Goal: Transaction & Acquisition: Purchase product/service

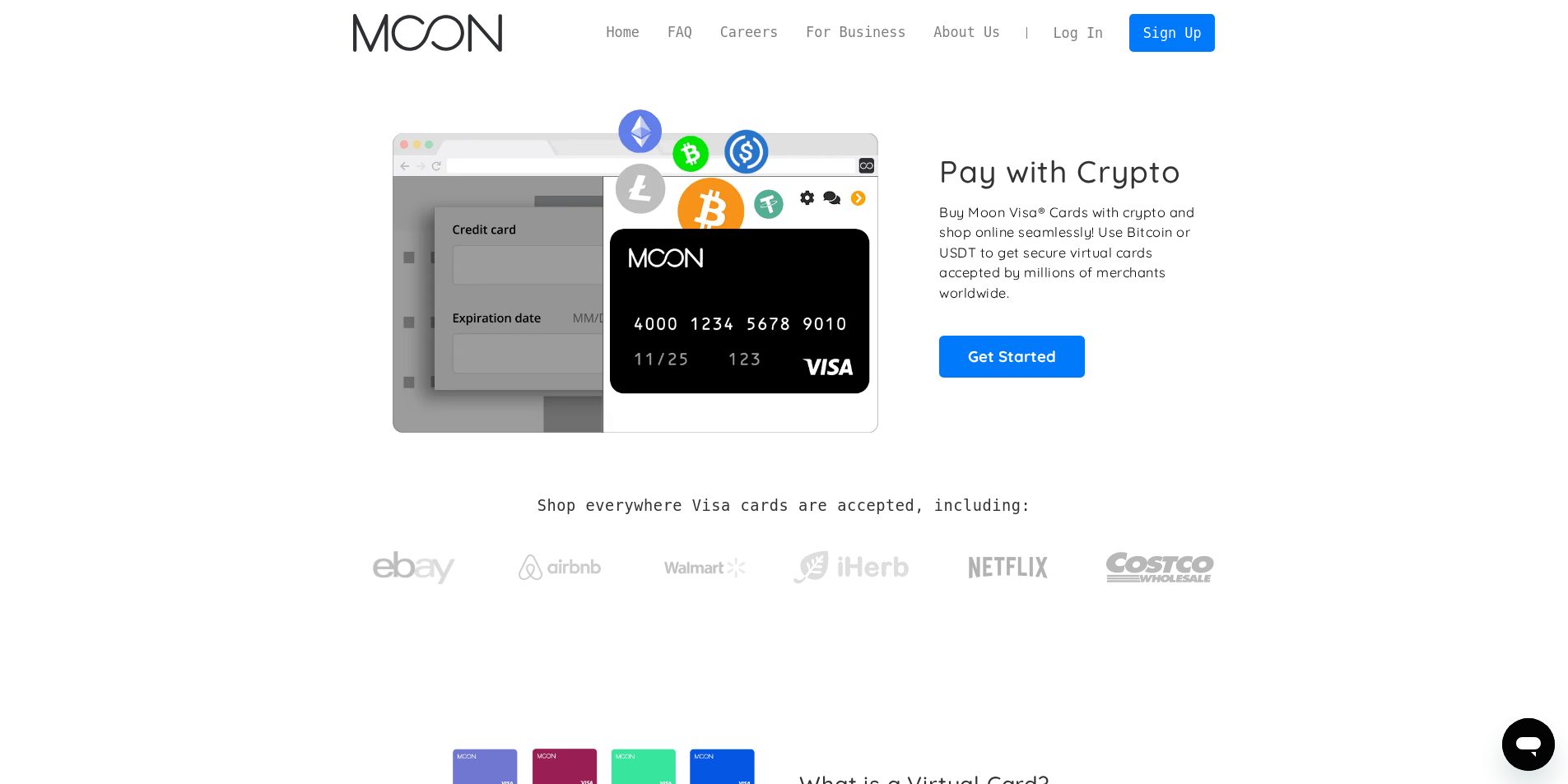
click at [1062, 45] on link "Log In" at bounding box center [1077, 33] width 77 height 36
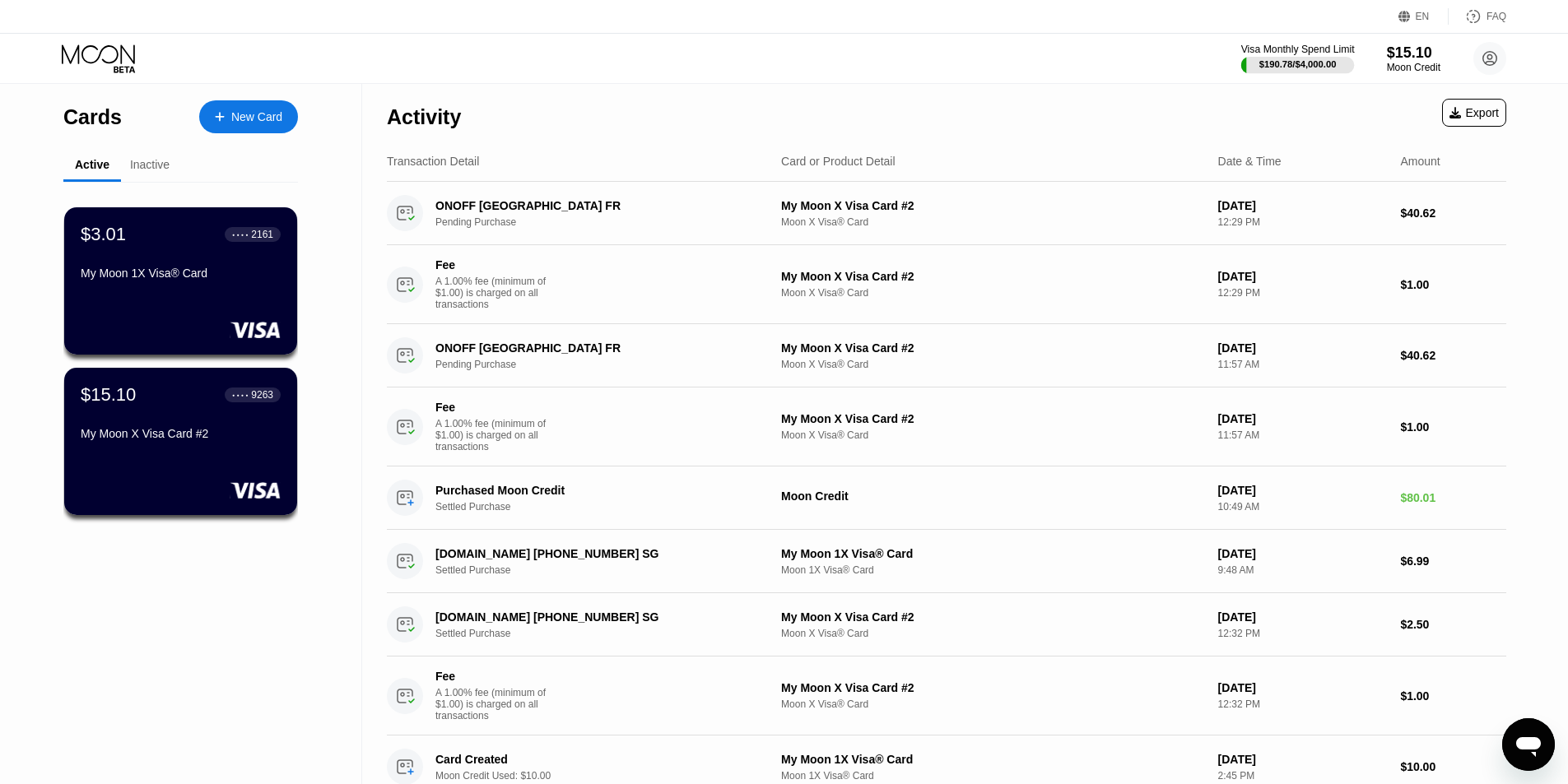
click at [1288, 46] on div "Visa Monthly Spend Limit" at bounding box center [1298, 49] width 113 height 11
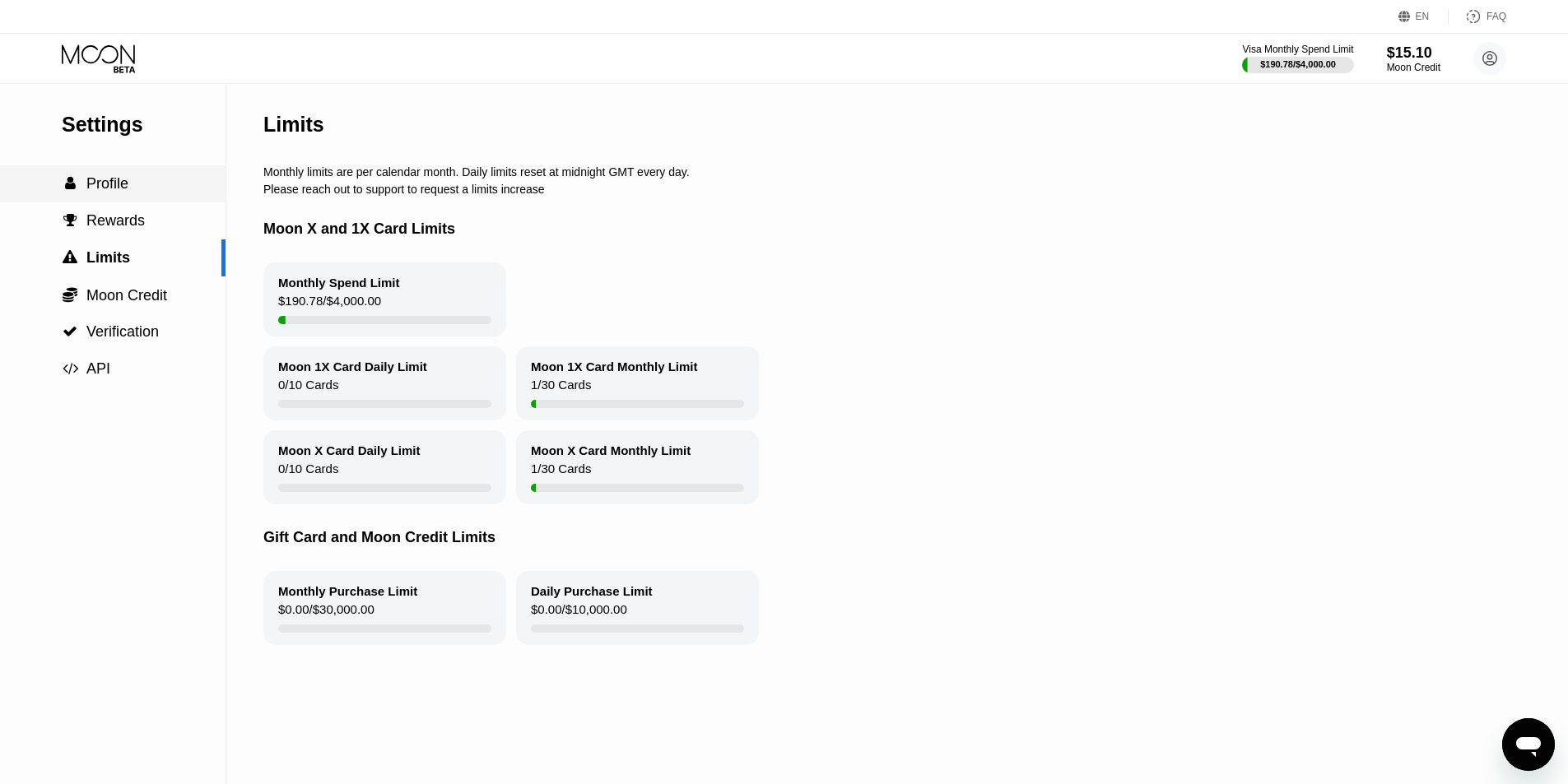
click at [123, 201] on div " Profile" at bounding box center [112, 184] width 226 height 37
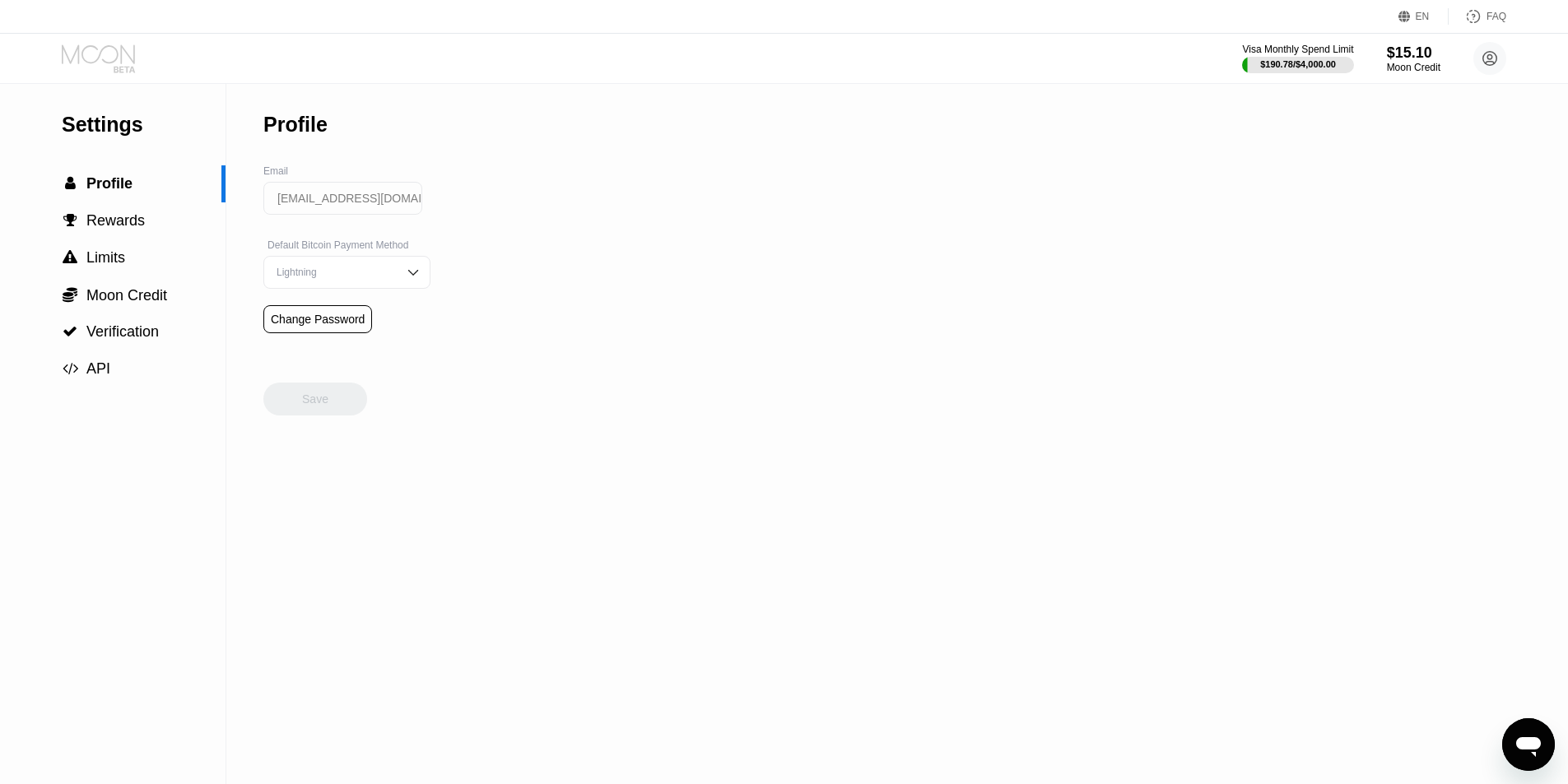
click at [125, 49] on icon at bounding box center [98, 54] width 73 height 19
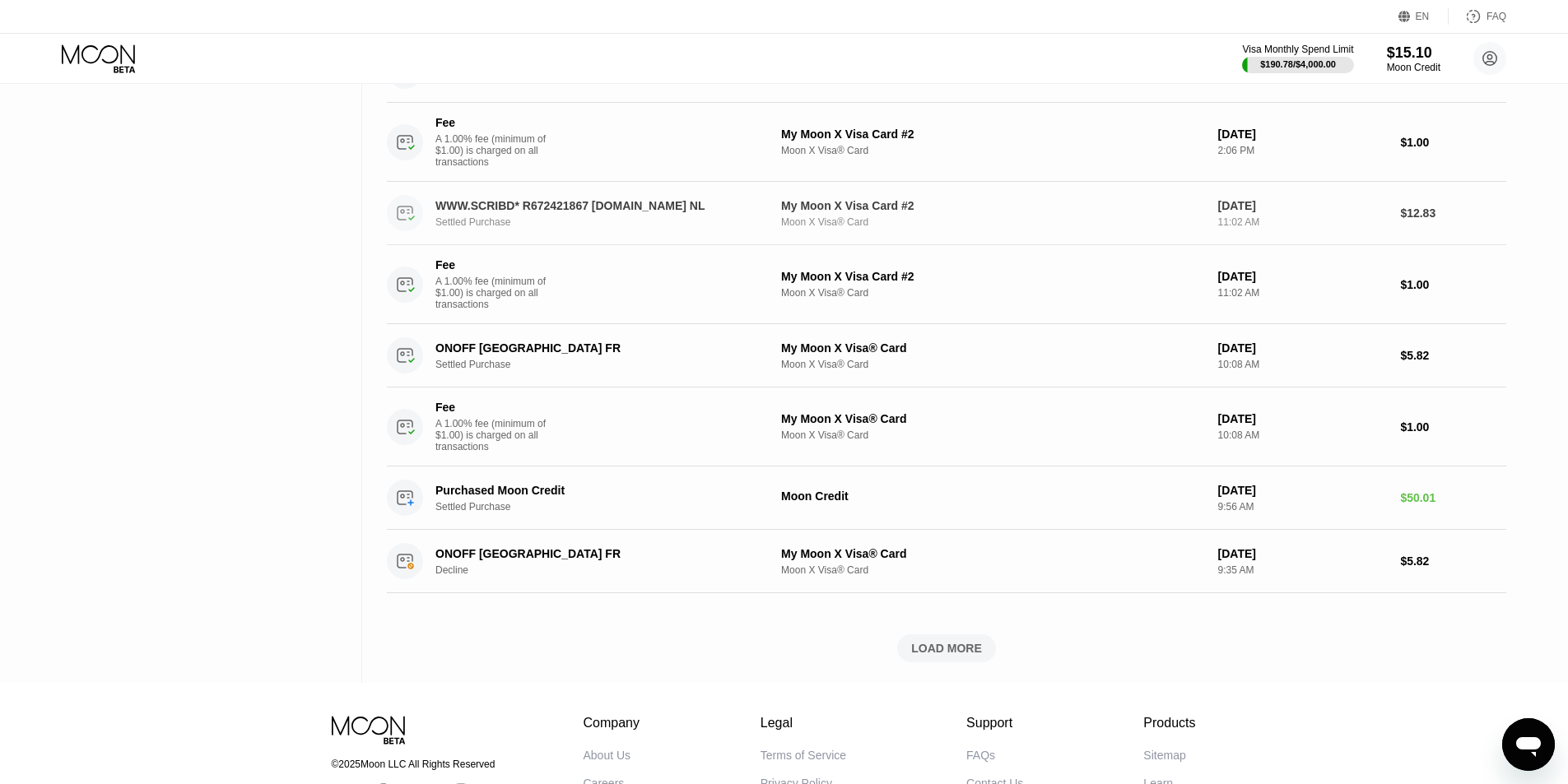
scroll to position [905, 0]
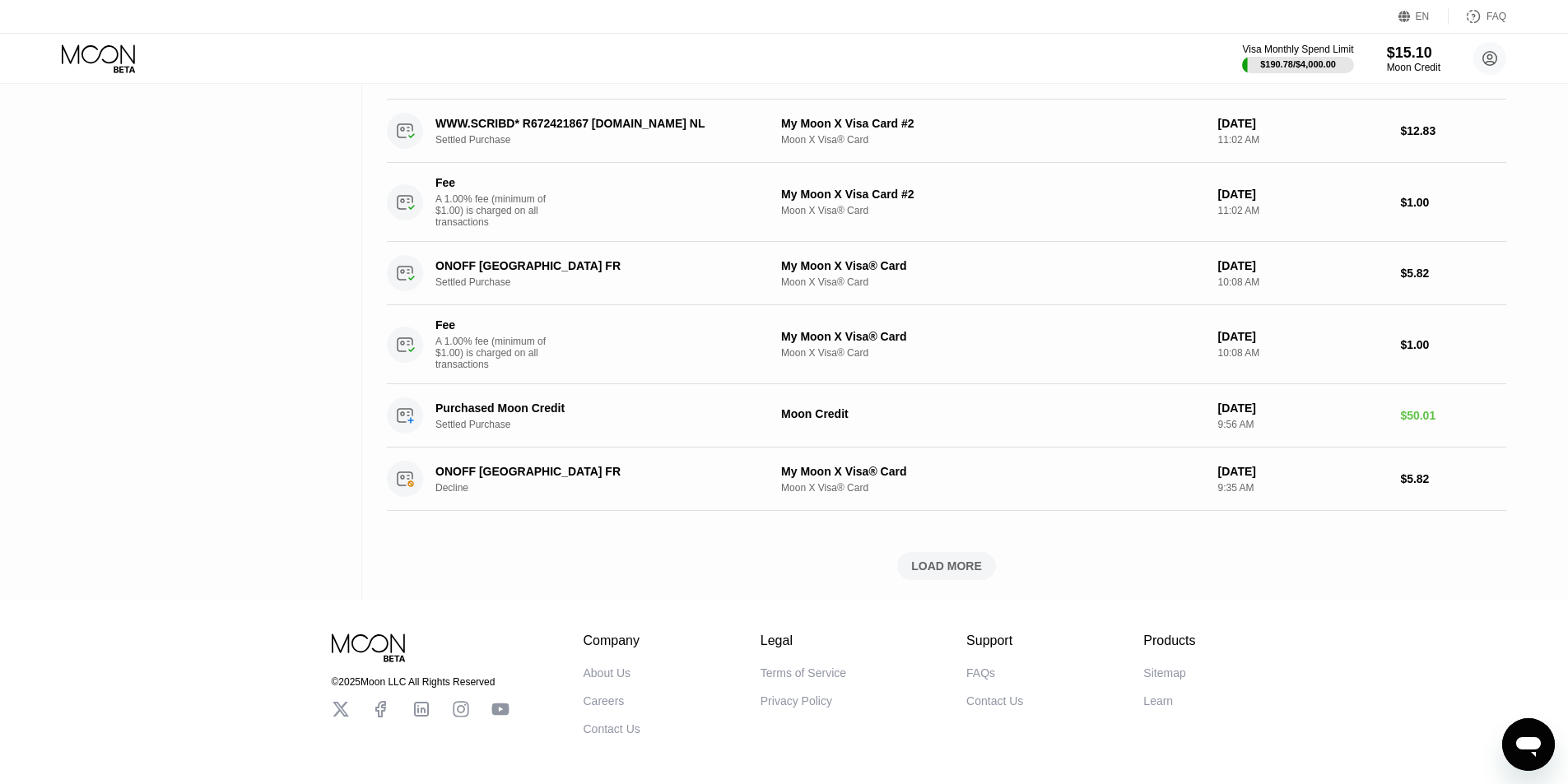
click at [956, 573] on div "LOAD MORE" at bounding box center [946, 566] width 71 height 15
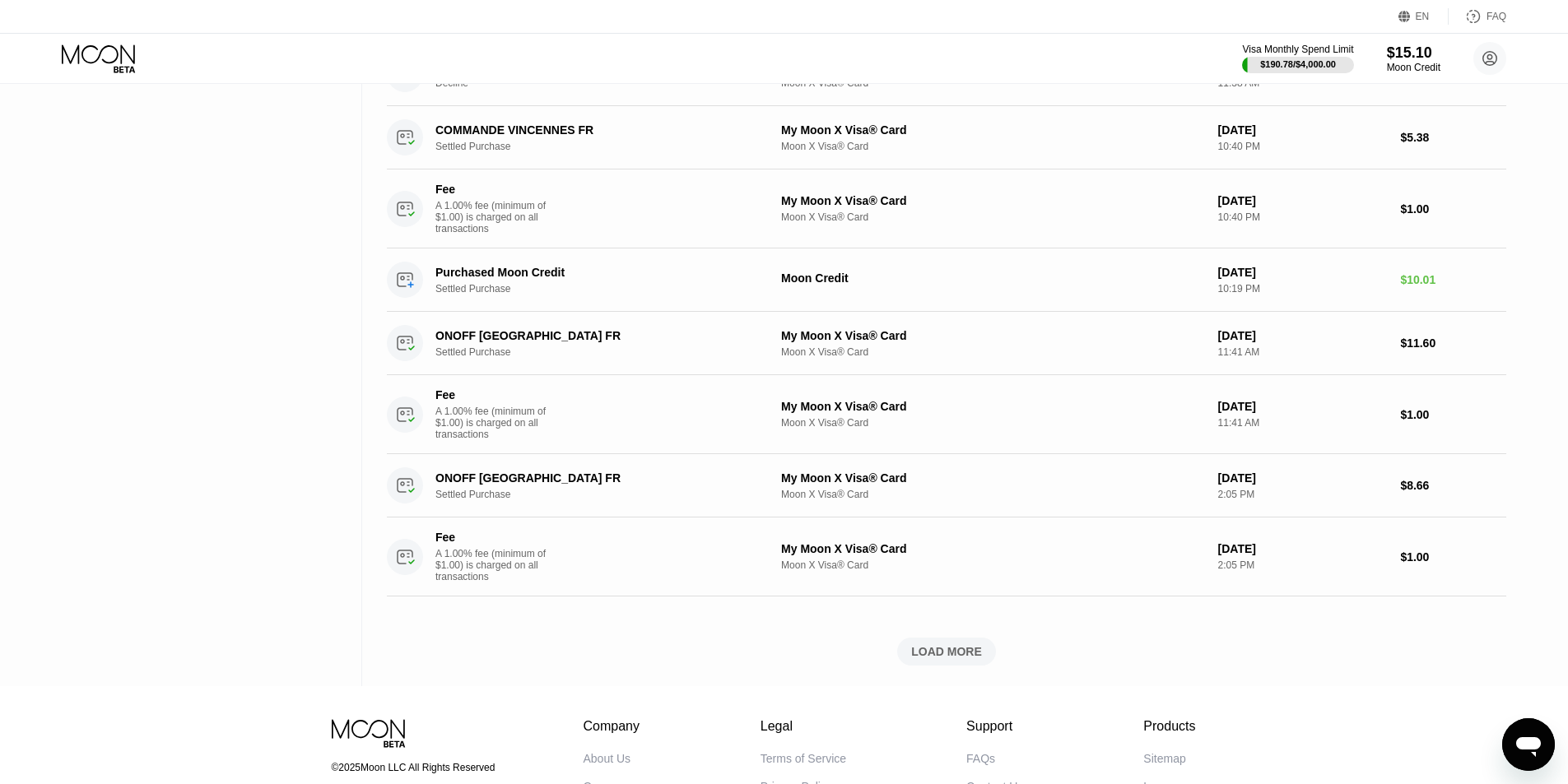
scroll to position [2056, 0]
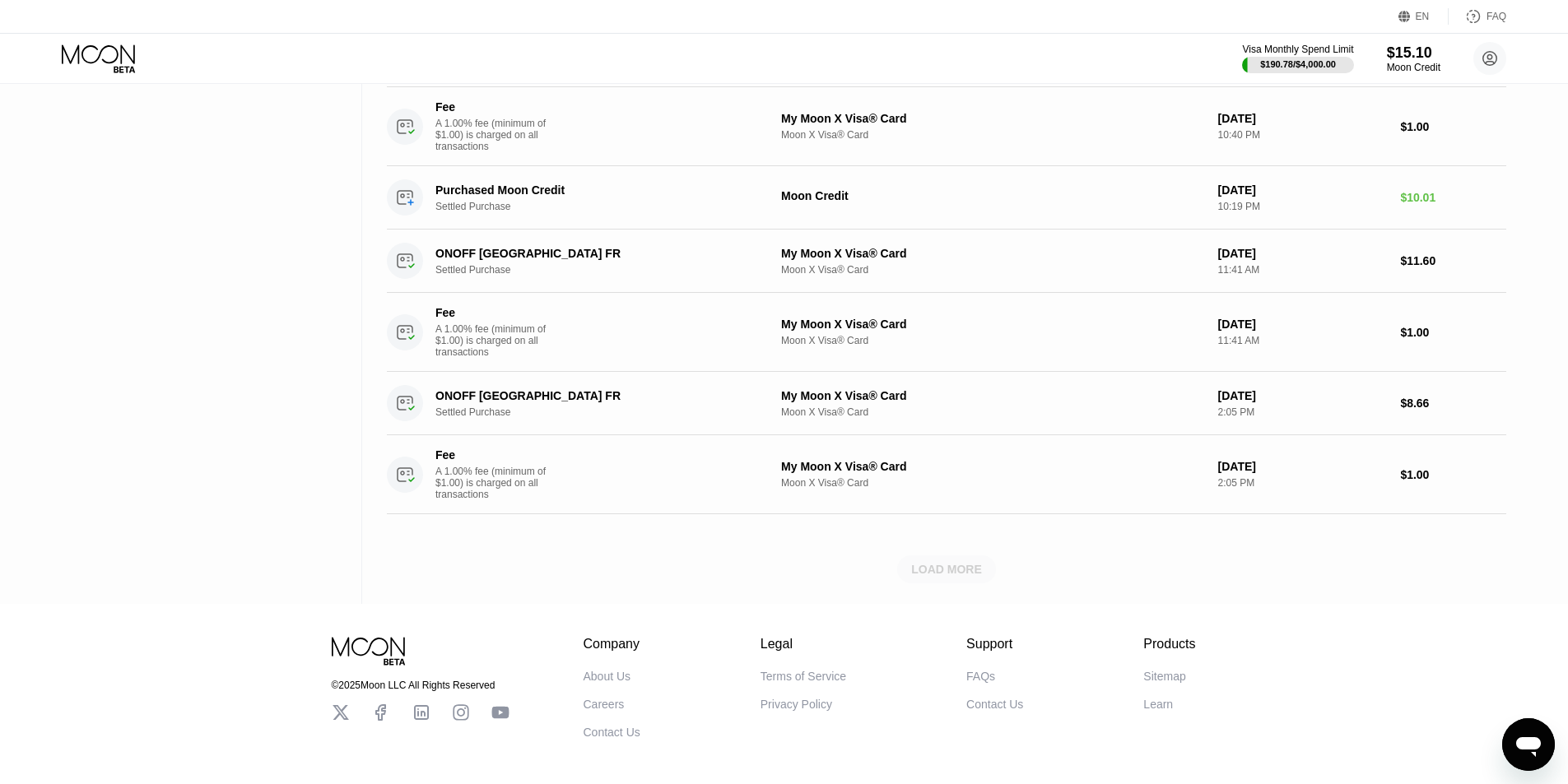
click at [945, 577] on div "LOAD MORE" at bounding box center [946, 569] width 71 height 15
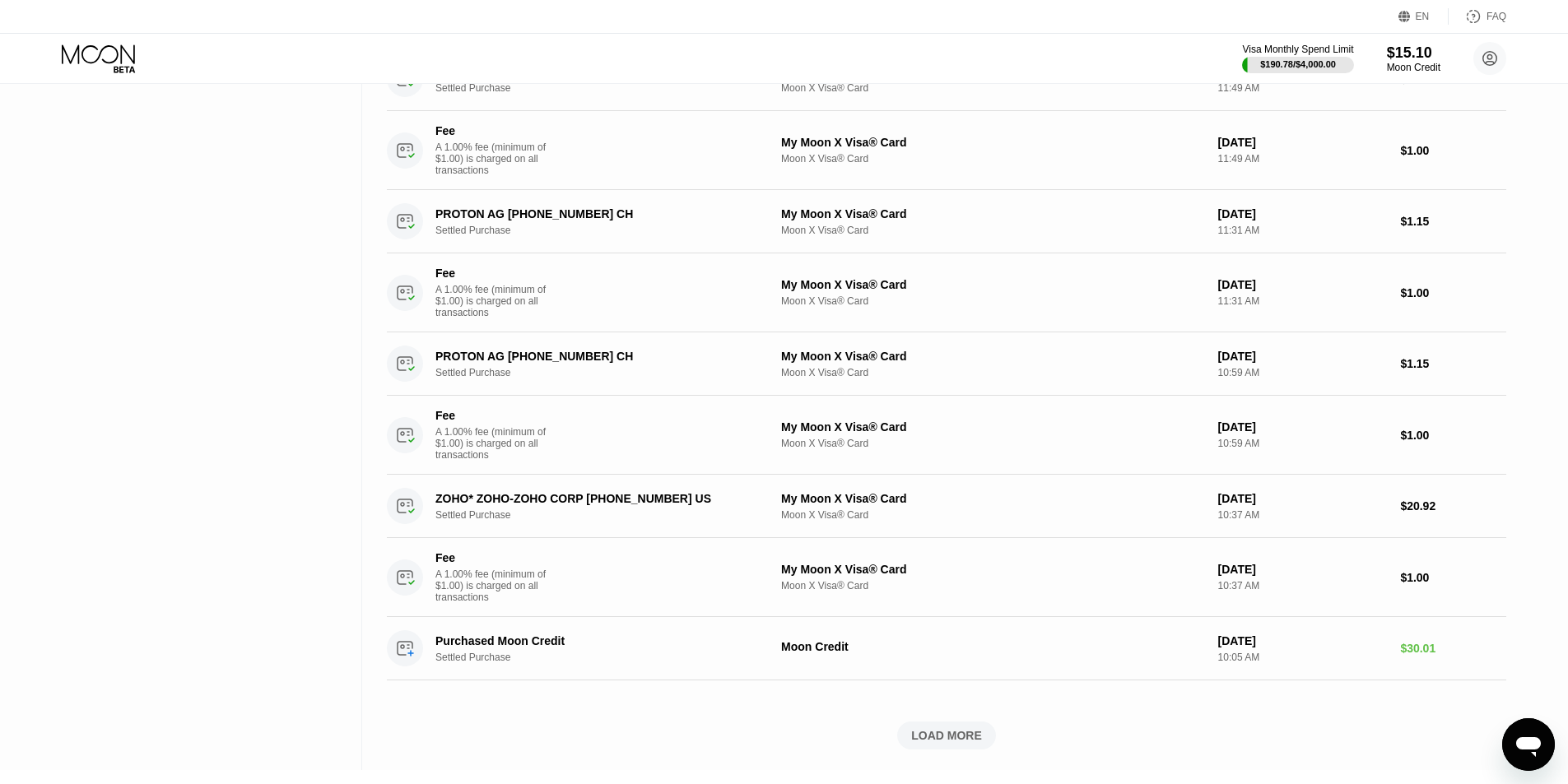
scroll to position [0, 0]
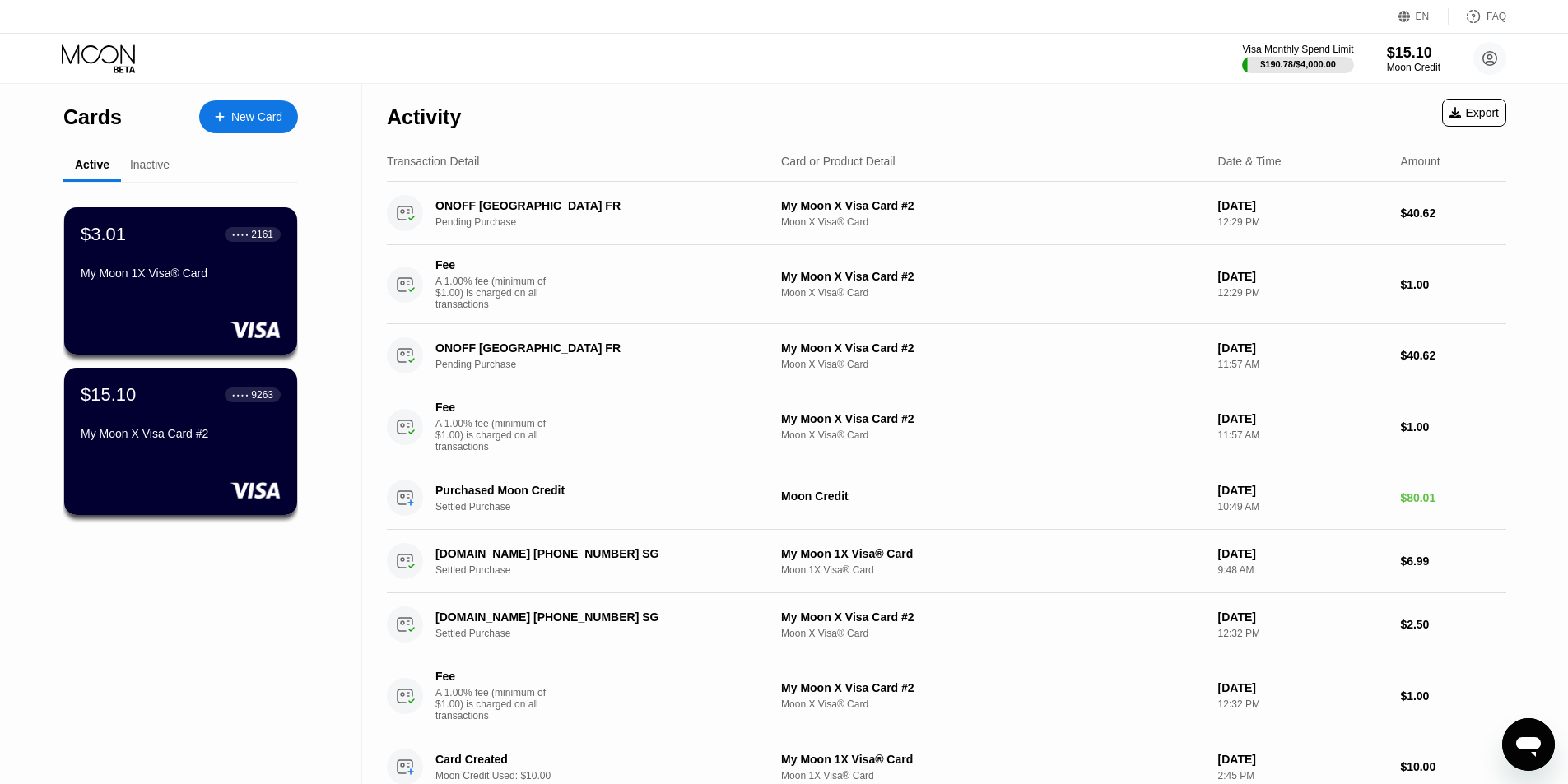
drag, startPoint x: 1036, startPoint y: 595, endPoint x: 1042, endPoint y: 97, distance: 498.0
click at [87, 436] on div "My Moon X Visa Card #2" at bounding box center [180, 433] width 202 height 13
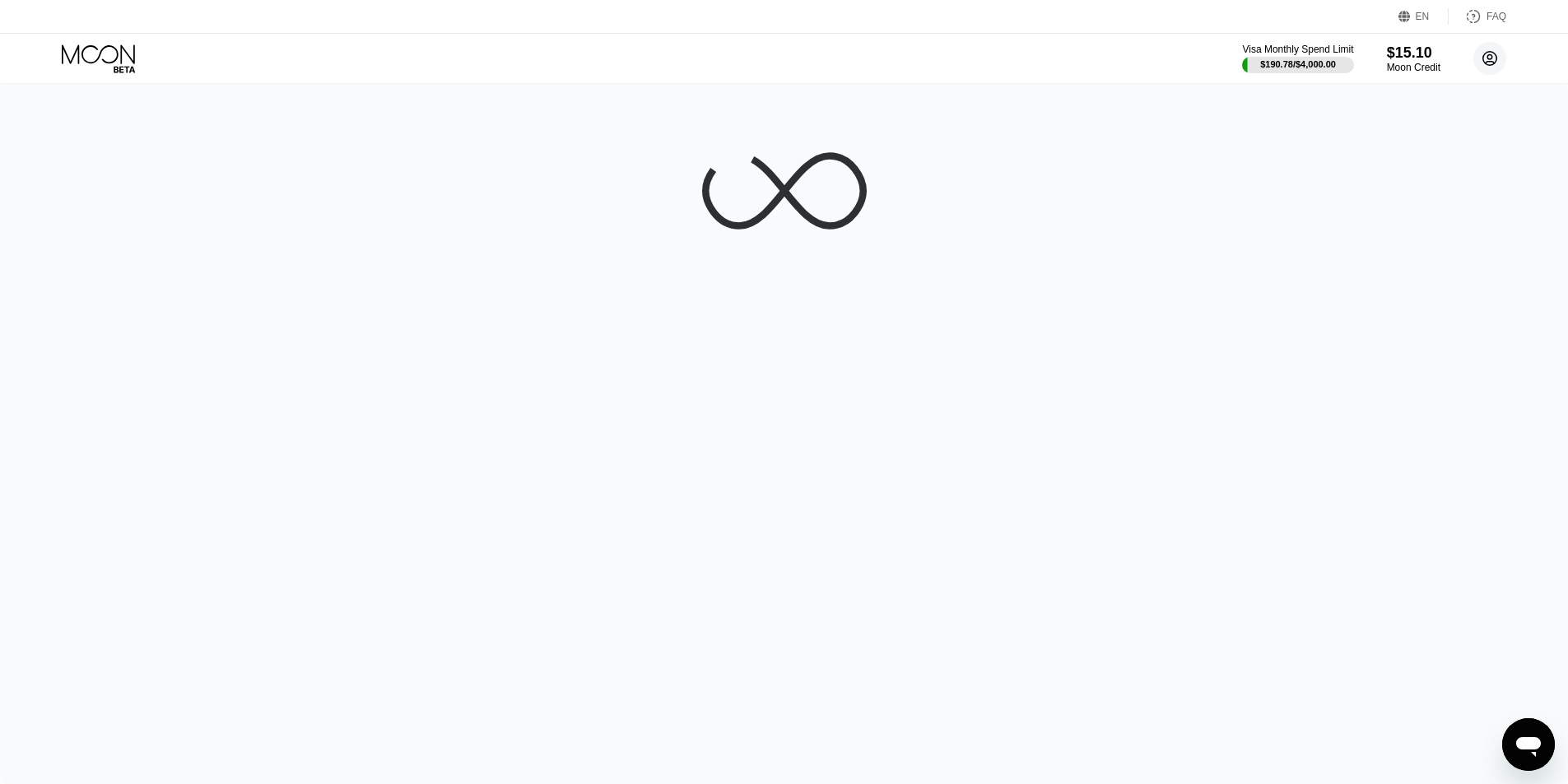
click at [1490, 61] on icon at bounding box center [1490, 59] width 9 height 9
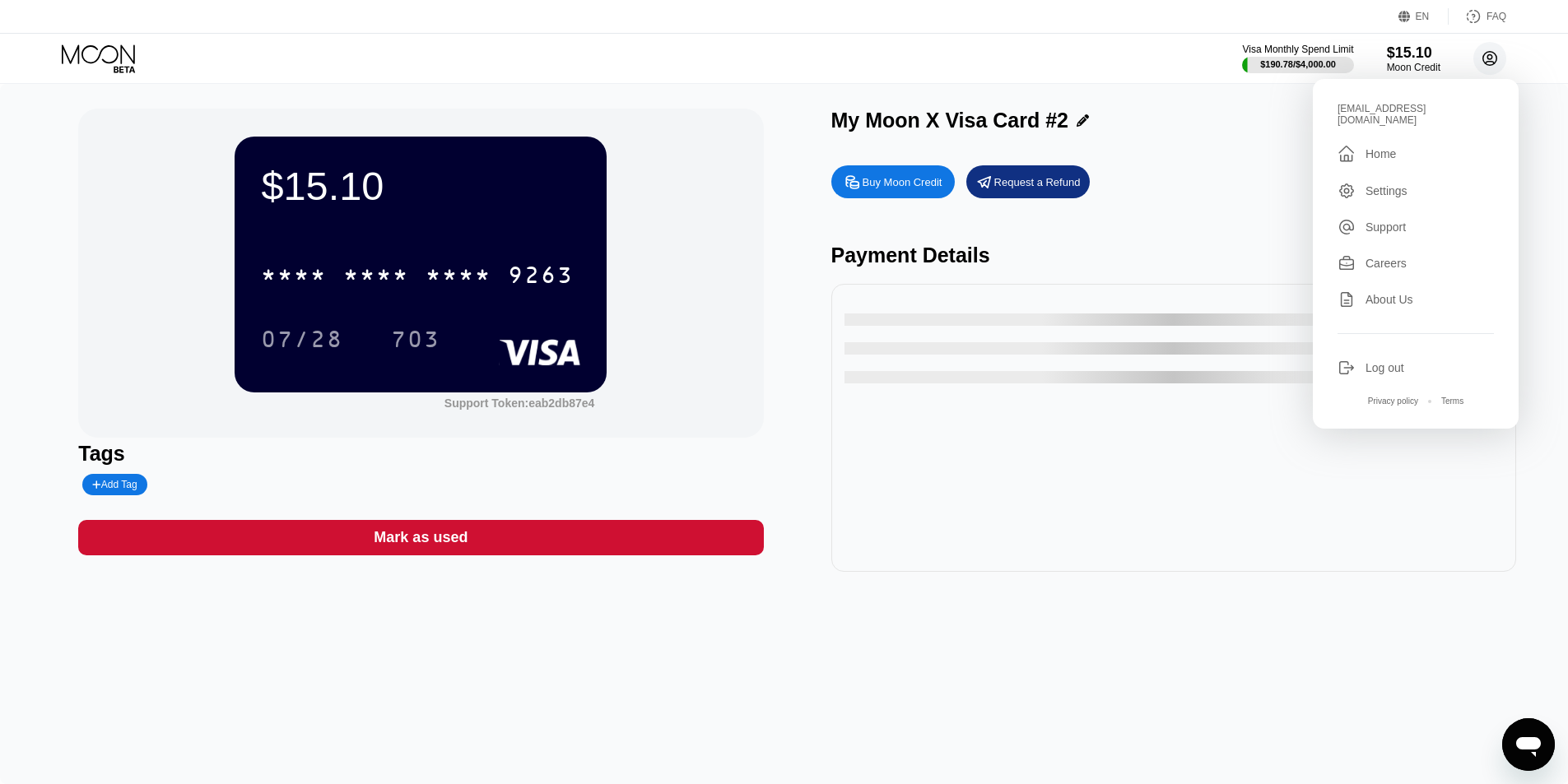
click at [1490, 59] on icon at bounding box center [1490, 59] width 9 height 9
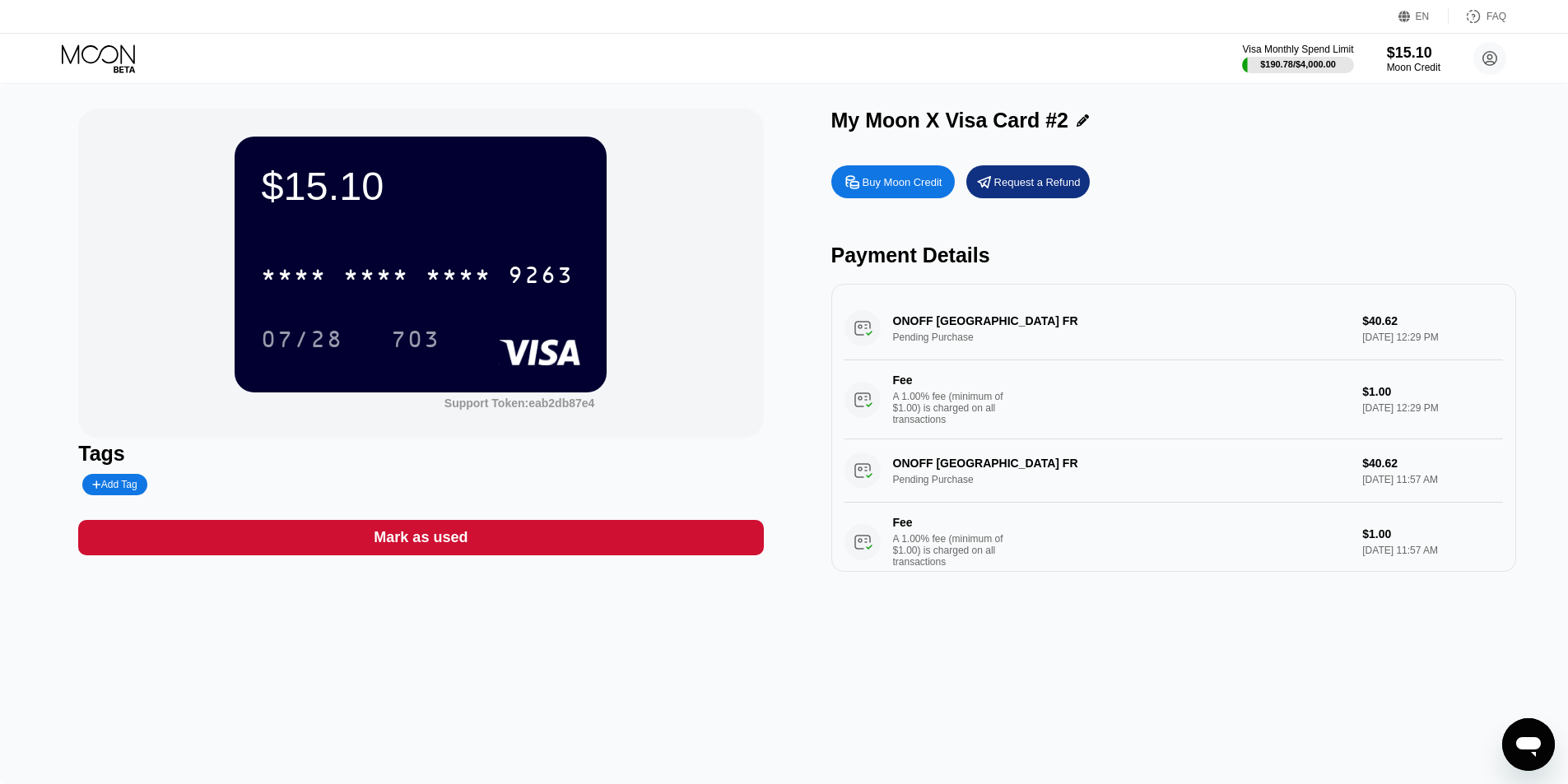
click at [924, 188] on div "Buy Moon Credit" at bounding box center [903, 182] width 80 height 14
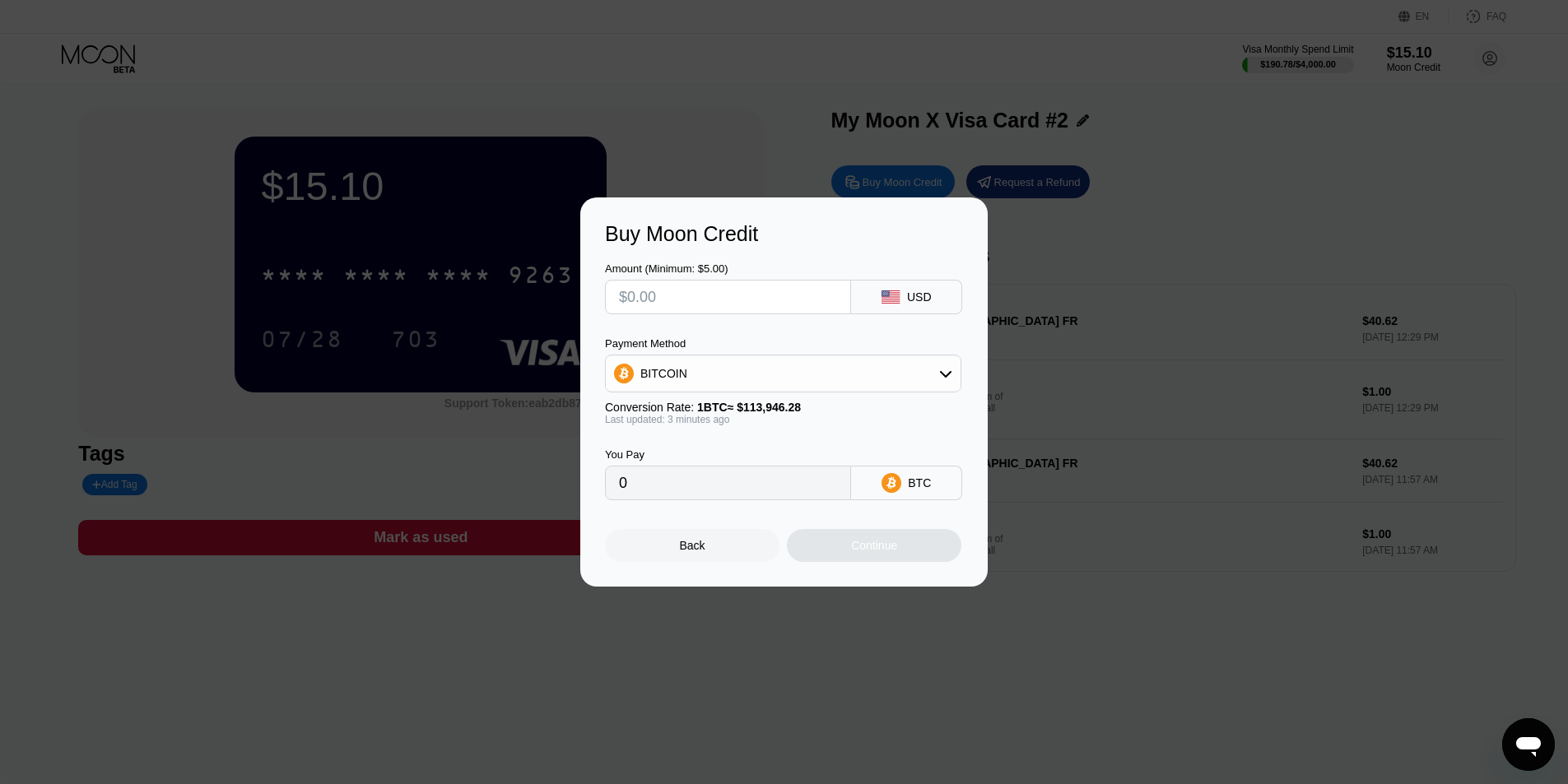
click at [773, 292] on input "text" at bounding box center [728, 296] width 218 height 33
type input "$15"
type input "0.00013170"
click at [887, 545] on div "Continue" at bounding box center [874, 545] width 46 height 13
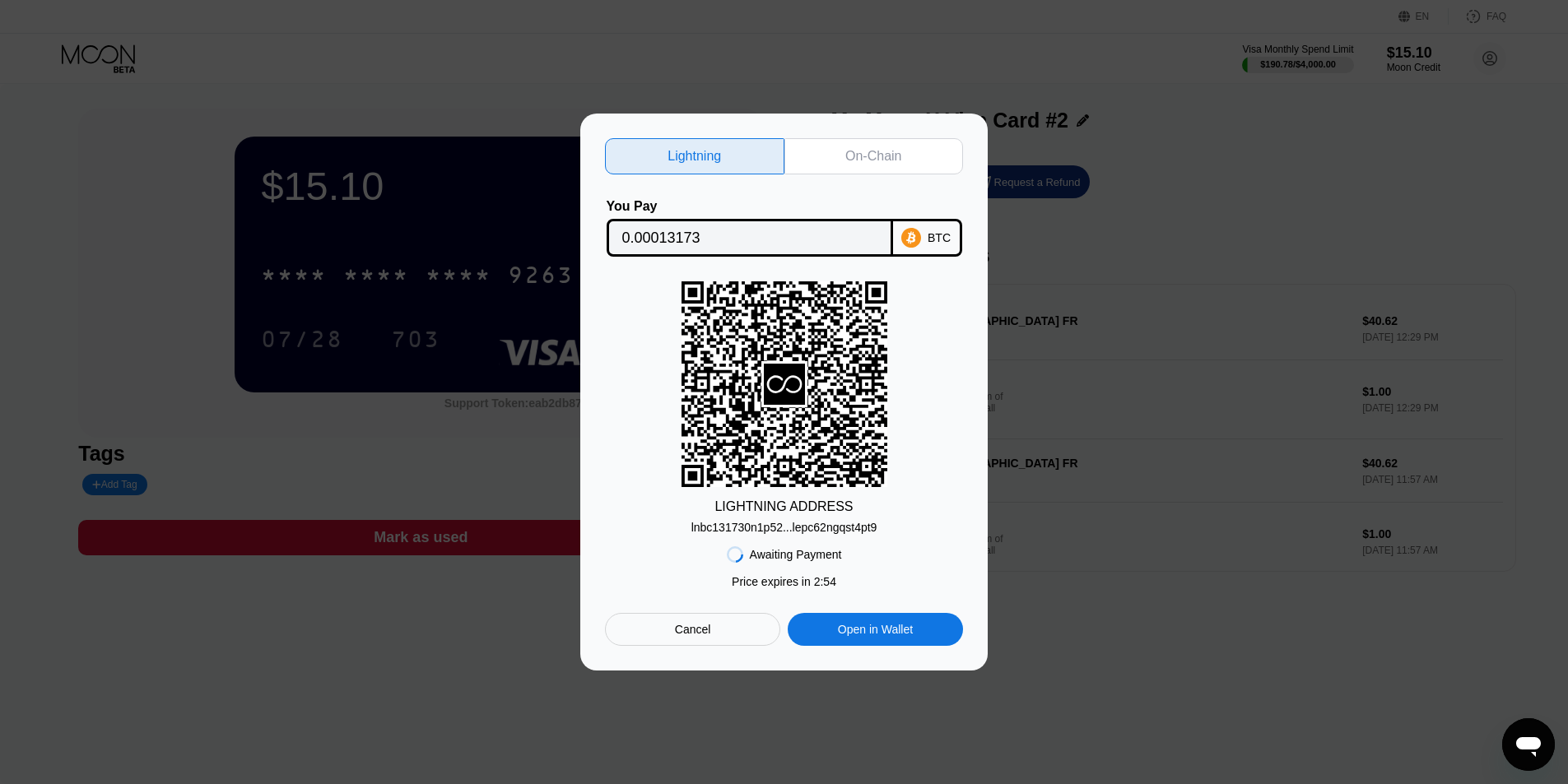
click at [878, 176] on div "Lightning On-Chain You Pay 0.00013173 BTC LIGHTNING ADDRESS lnbc131730n1p52...l…" at bounding box center [784, 392] width 358 height 507
click at [893, 148] on div "On-Chain" at bounding box center [873, 156] width 56 height 17
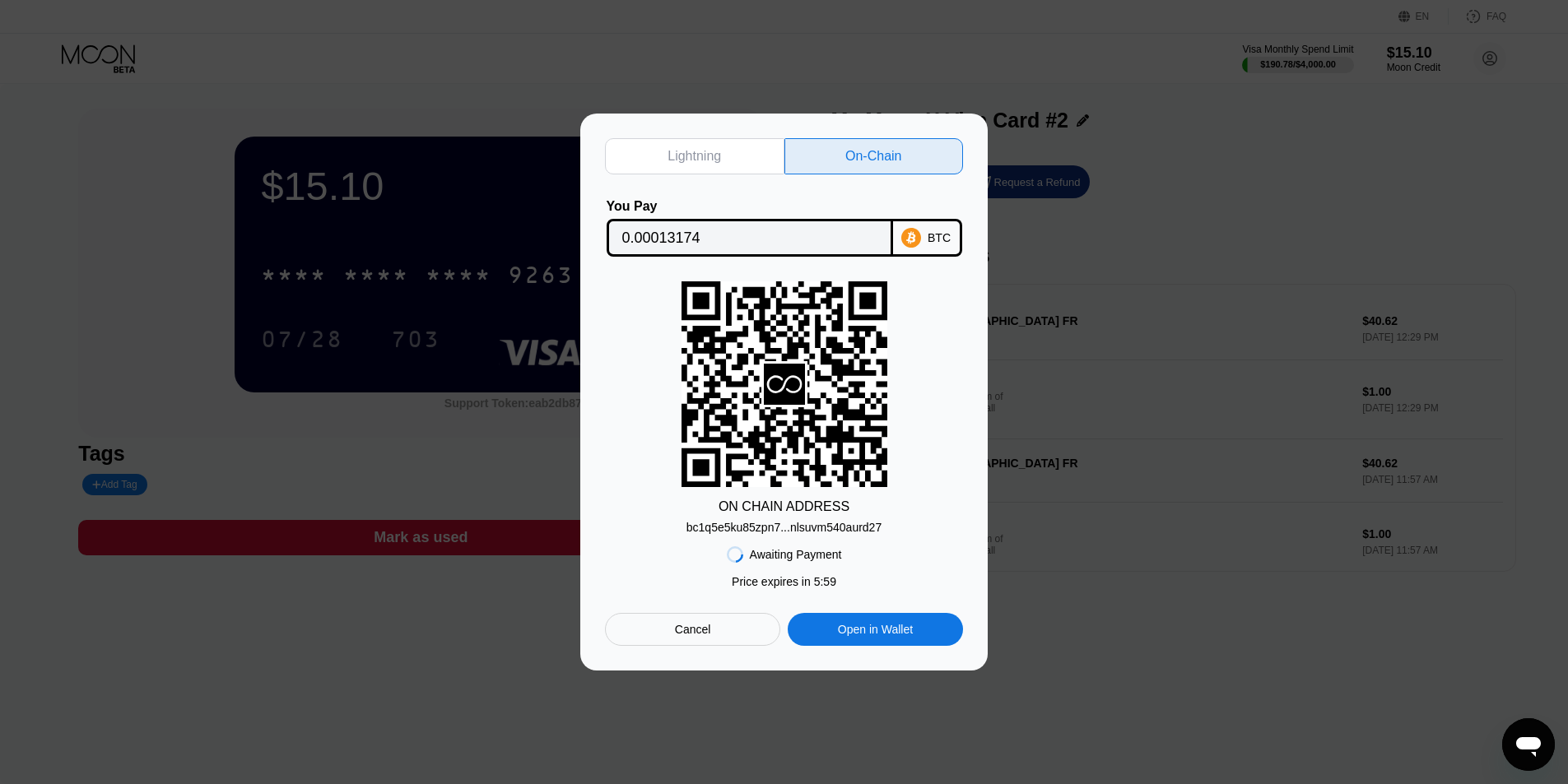
click at [822, 533] on div "bc1q5e5ku85zpn7...nlsuvm540aurd27" at bounding box center [784, 527] width 195 height 13
click at [833, 262] on div "Lightning On-Chain You Pay 0.00013174 BTC ON CHAIN ADDRESS bc1q5e5ku85zpn7...nl…" at bounding box center [784, 392] width 358 height 507
click at [838, 244] on input "0.00013174" at bounding box center [749, 237] width 255 height 33
click at [839, 236] on input "0.00013174" at bounding box center [749, 237] width 255 height 33
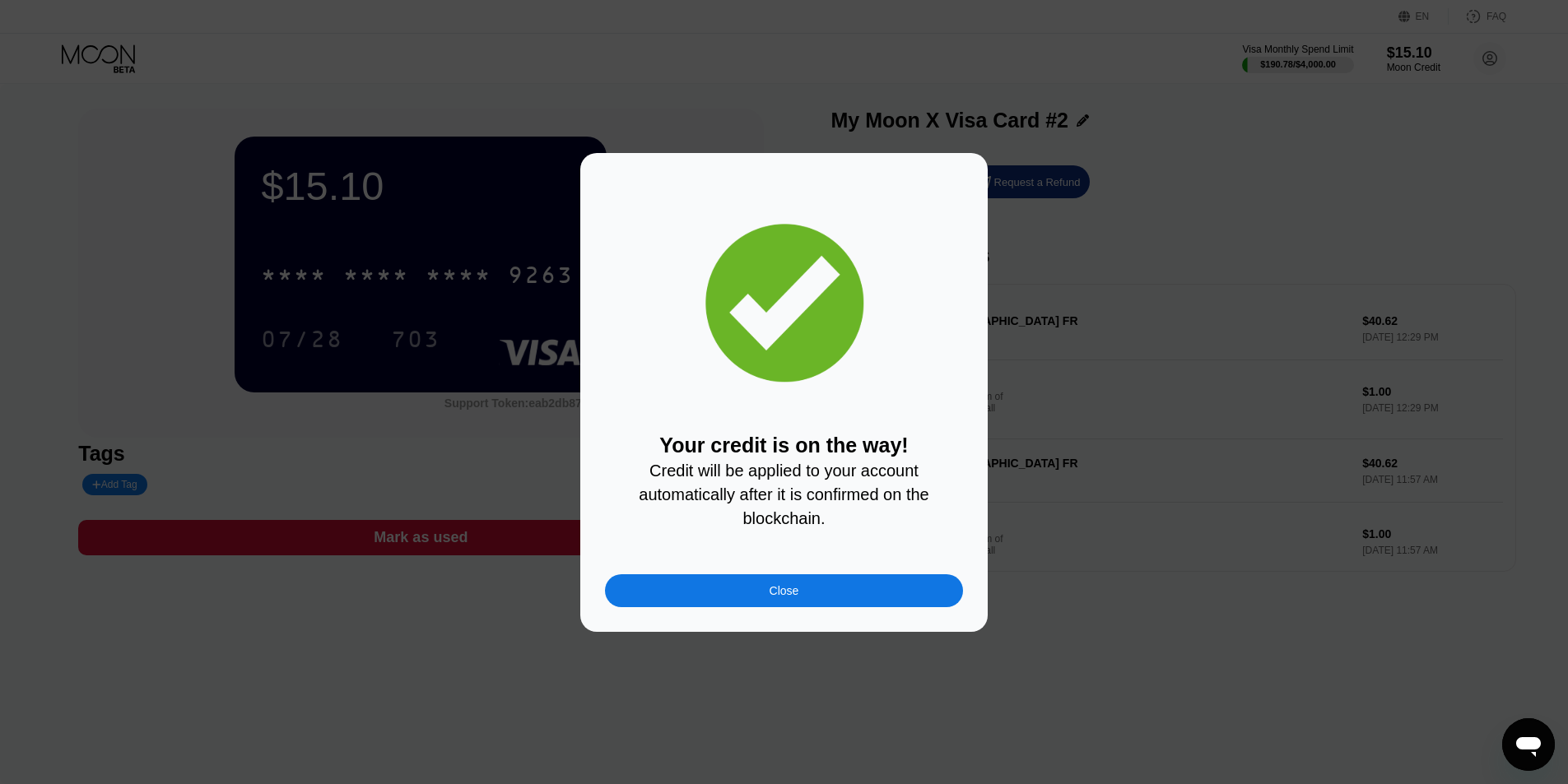
click at [932, 604] on div "Close" at bounding box center [784, 590] width 358 height 33
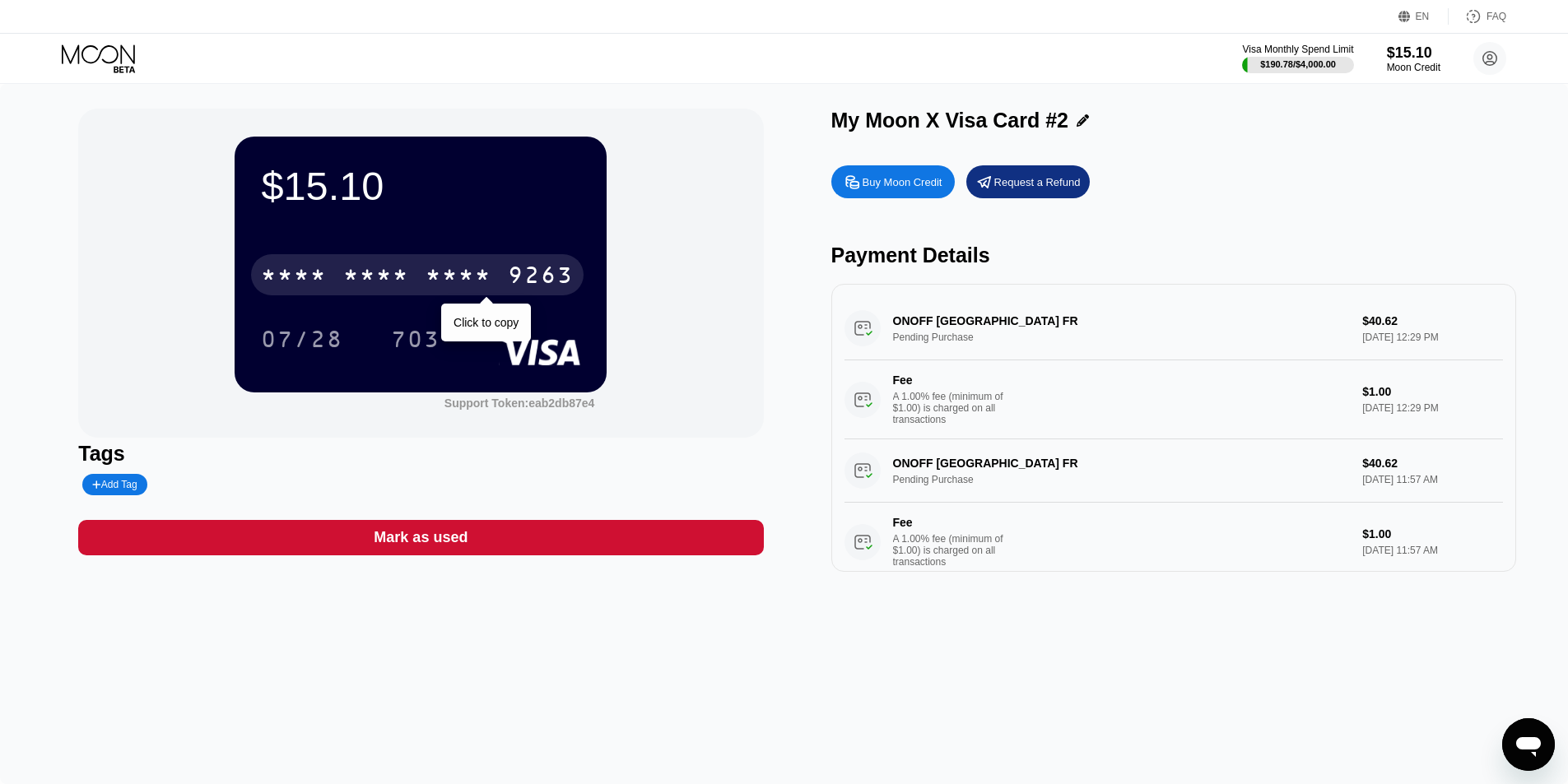
drag, startPoint x: 486, startPoint y: 284, endPoint x: 392, endPoint y: 324, distance: 102.2
click at [485, 284] on div "* * * *" at bounding box center [458, 277] width 66 height 26
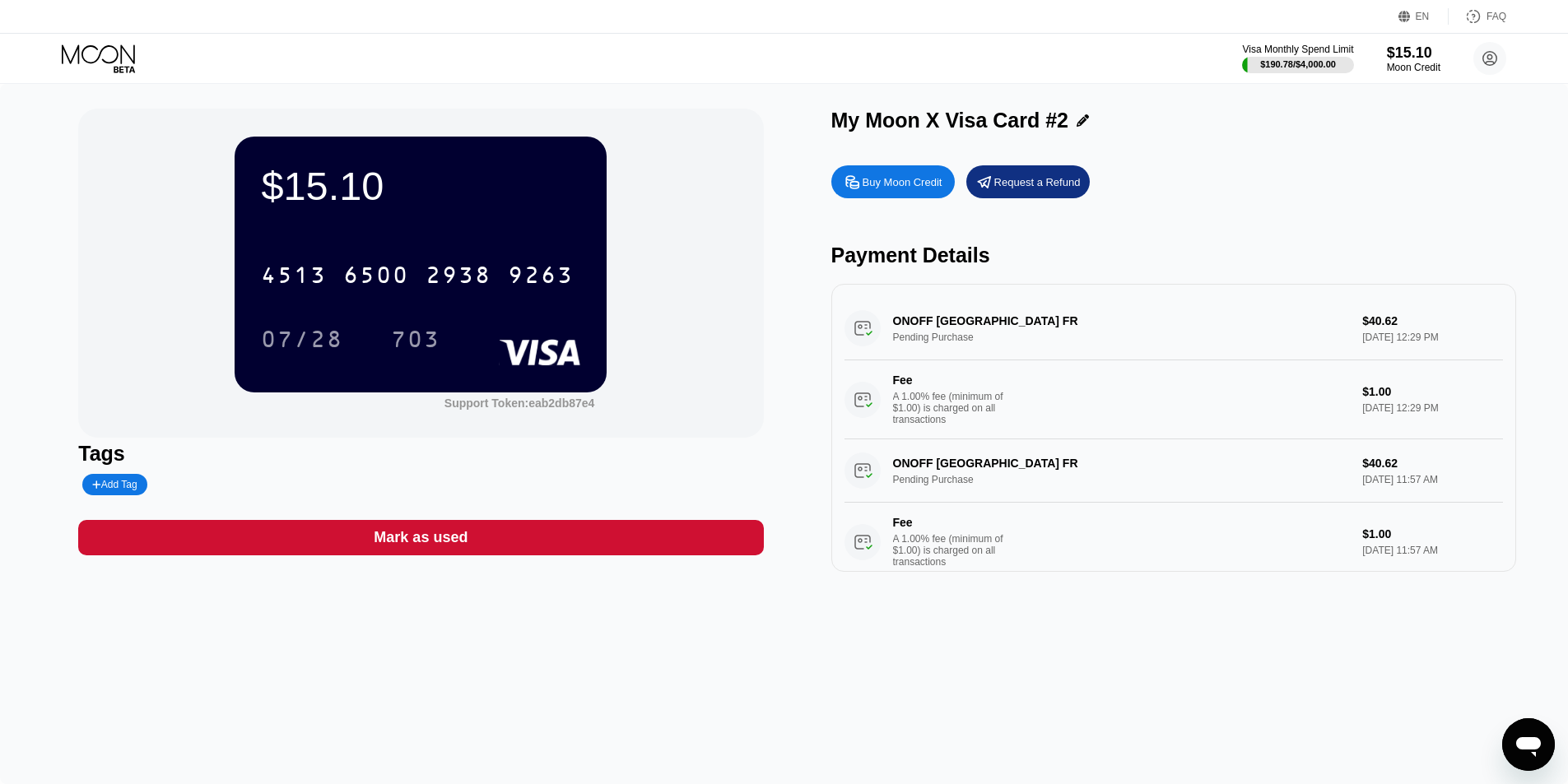
drag, startPoint x: 297, startPoint y: 339, endPoint x: 402, endPoint y: 20, distance: 335.8
click at [298, 339] on div "07/28" at bounding box center [302, 341] width 83 height 26
click at [410, 351] on div "703" at bounding box center [415, 341] width 49 height 26
drag, startPoint x: 444, startPoint y: 314, endPoint x: 446, endPoint y: 295, distance: 19.1
click at [442, 312] on div "* * * * * * * * * * * * 9263 07/28 703" at bounding box center [421, 290] width 320 height 97
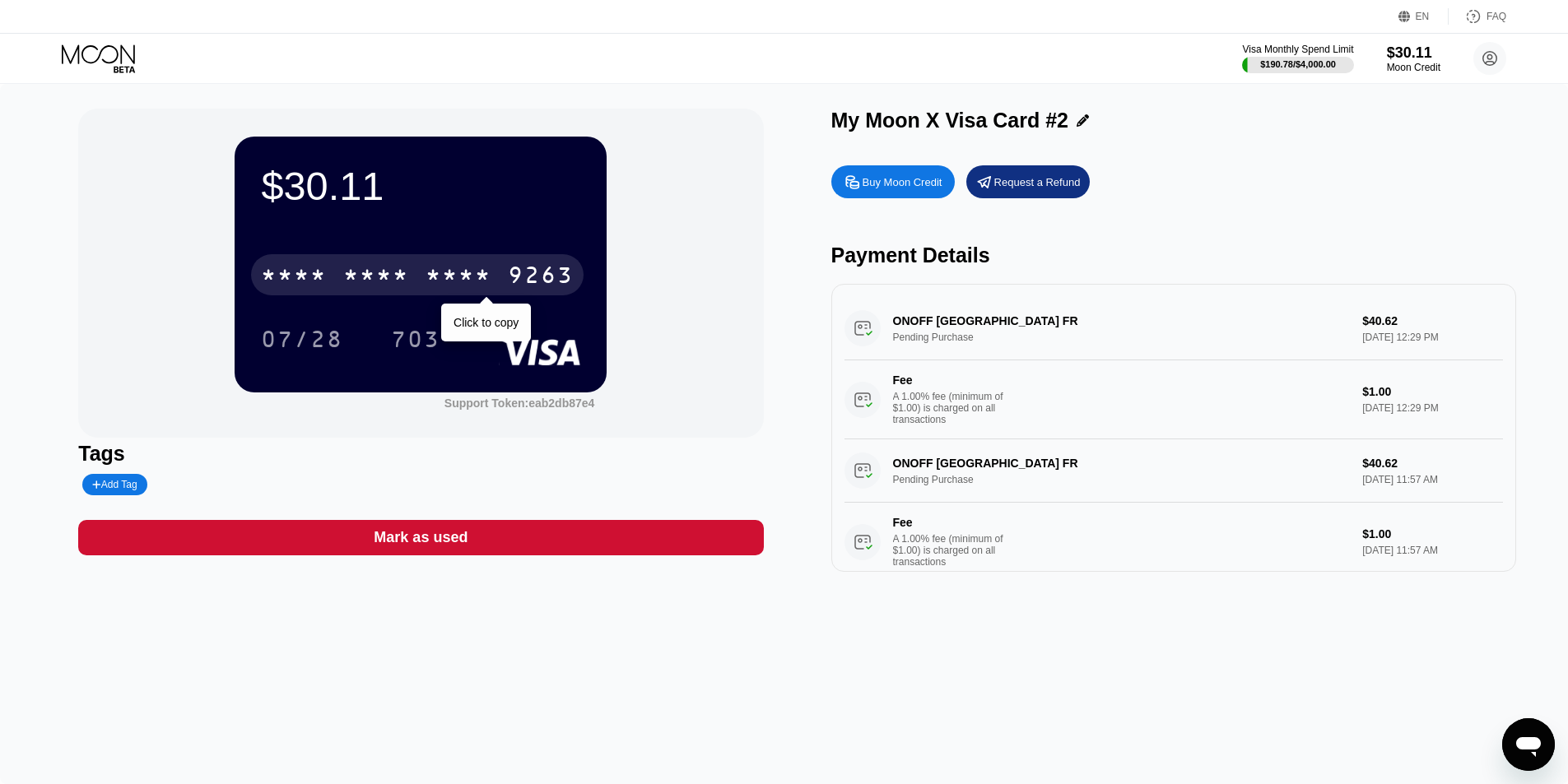
click at [462, 276] on div "* * * *" at bounding box center [458, 277] width 66 height 26
